Goal: Task Accomplishment & Management: Manage account settings

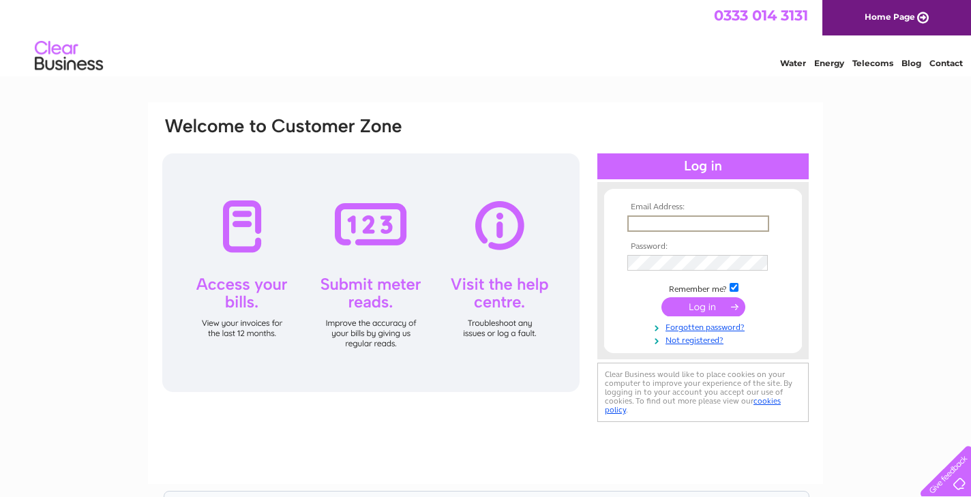
type input "admin@meditateinscotland.org"
click at [703, 305] on input "submit" at bounding box center [703, 306] width 84 height 19
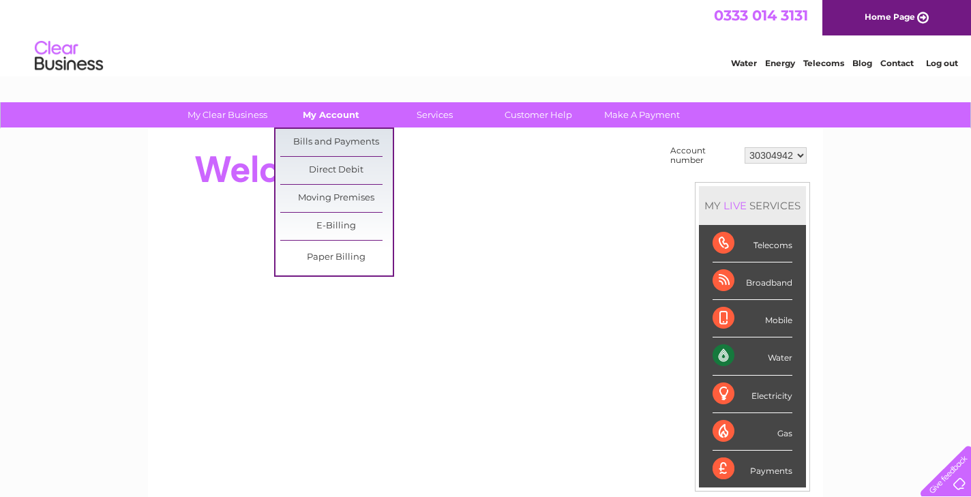
click at [339, 121] on link "My Account" at bounding box center [331, 114] width 113 height 25
click at [342, 143] on link "Bills and Payments" at bounding box center [336, 142] width 113 height 27
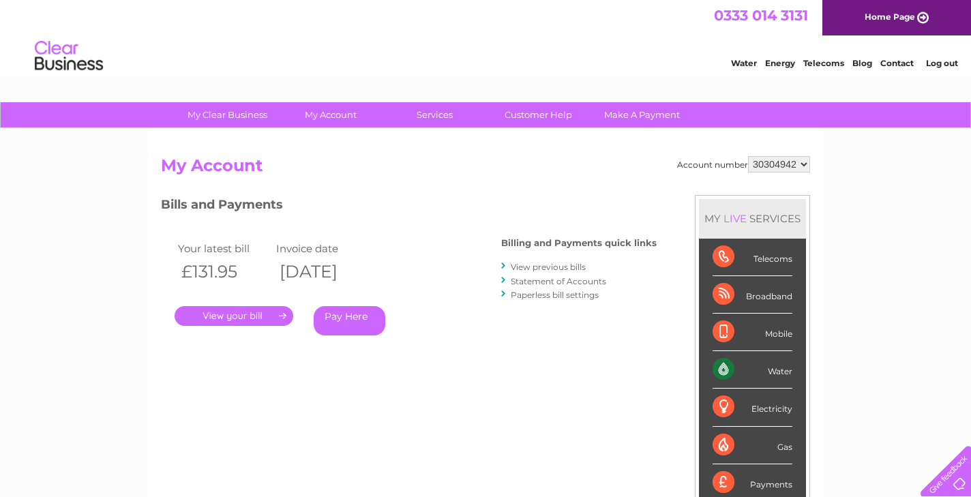
click at [344, 320] on link "Pay Here" at bounding box center [350, 320] width 72 height 29
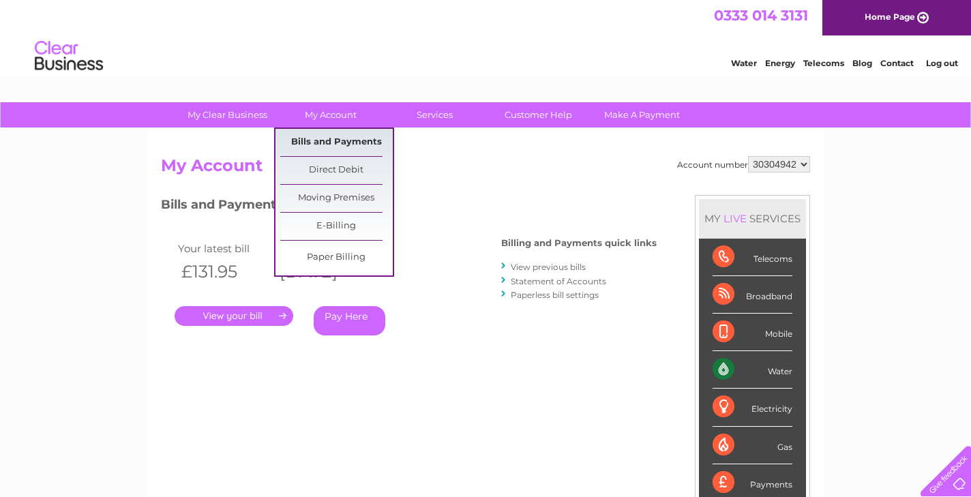
click at [329, 143] on link "Bills and Payments" at bounding box center [336, 142] width 113 height 27
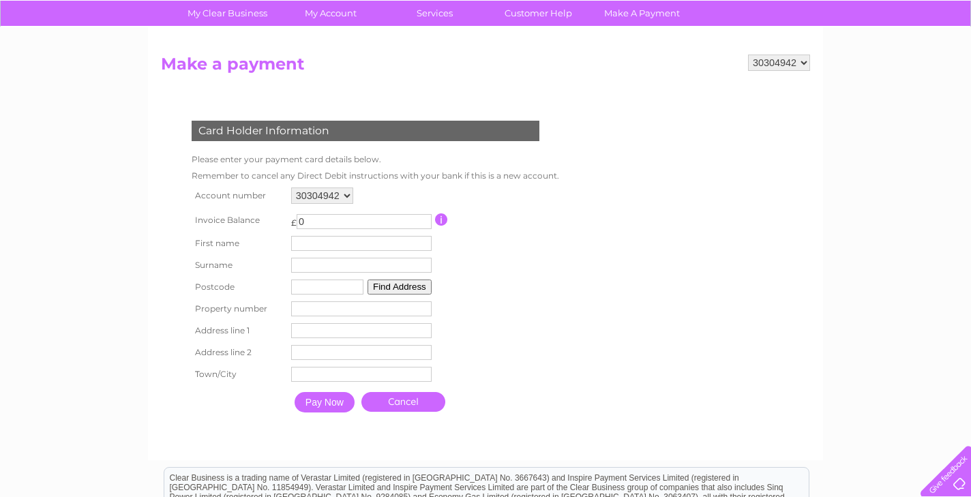
scroll to position [87, 0]
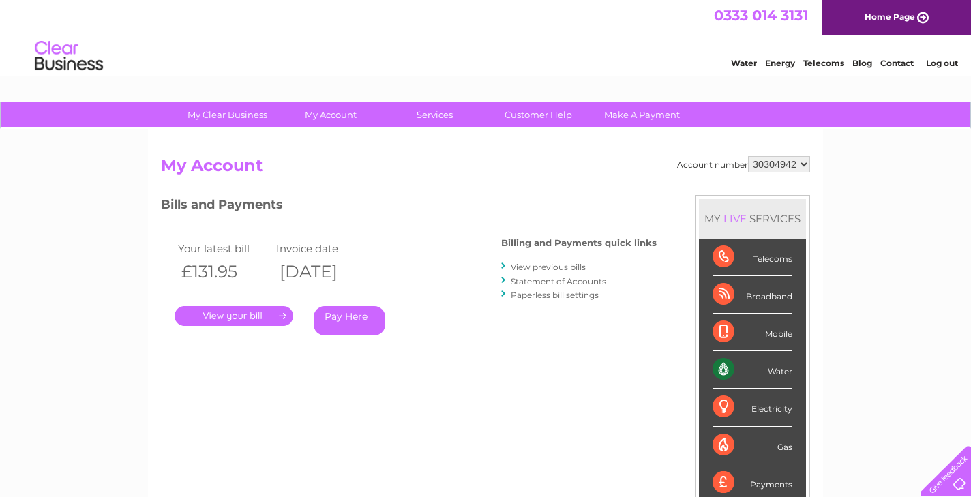
click at [531, 280] on link "Statement of Accounts" at bounding box center [558, 281] width 95 height 10
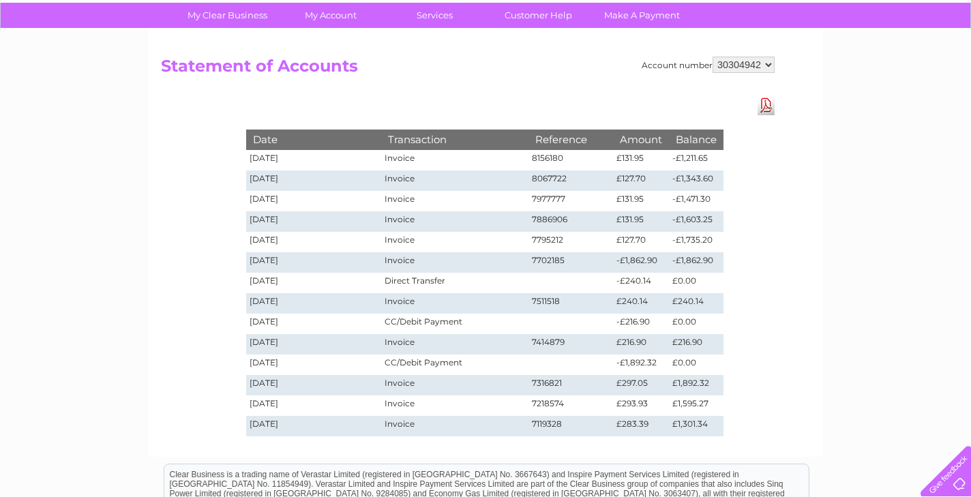
scroll to position [115, 0]
